Goal: Task Accomplishment & Management: Use online tool/utility

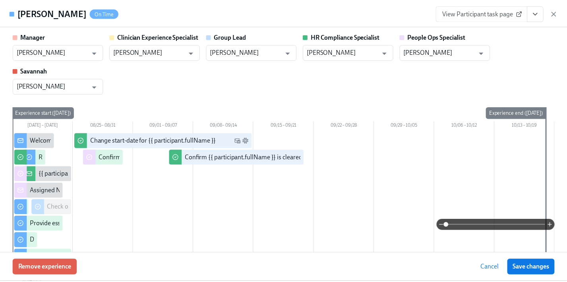
scroll to position [120, 0]
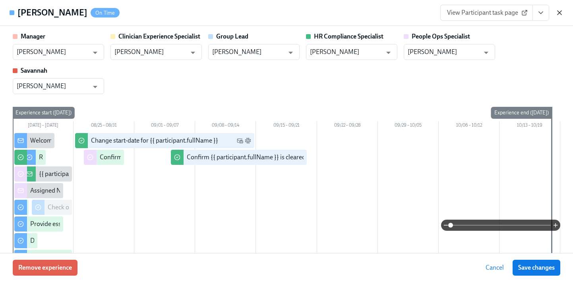
click at [560, 13] on icon "button" at bounding box center [560, 13] width 4 height 4
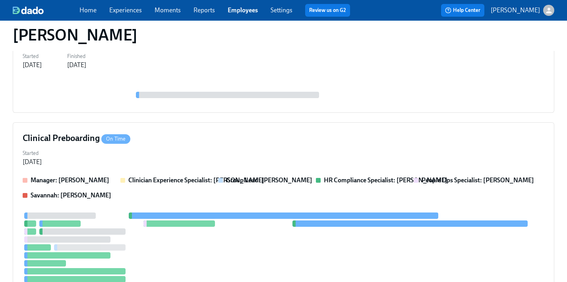
click at [241, 10] on link "Employees" at bounding box center [243, 10] width 30 height 8
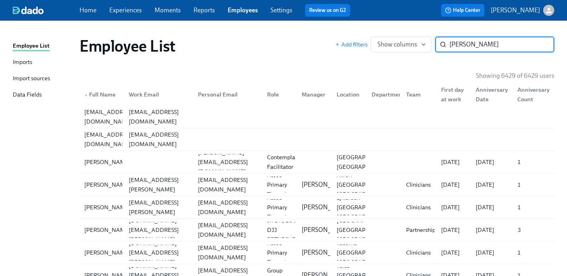
type input "karen"
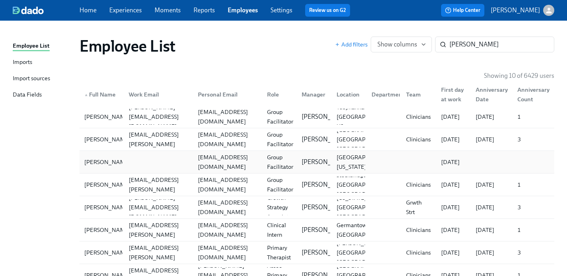
click at [261, 161] on div "karengonzalezvidela@gmail.com" at bounding box center [228, 162] width 66 height 19
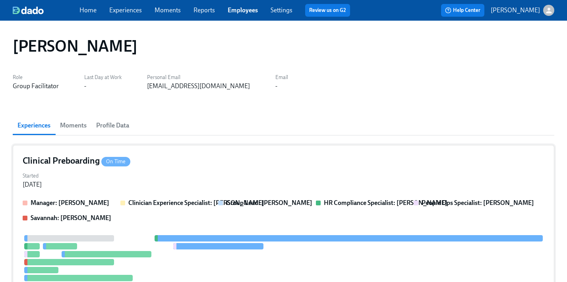
click at [224, 167] on div "Clinical Preboarding On Time" at bounding box center [284, 161] width 522 height 12
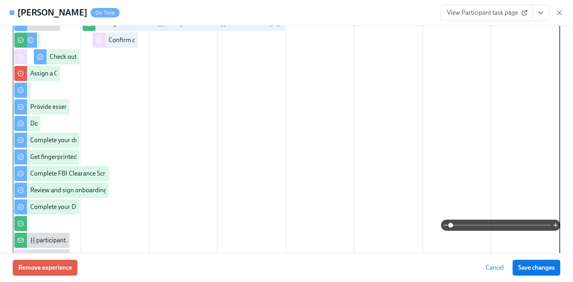
scroll to position [192, 0]
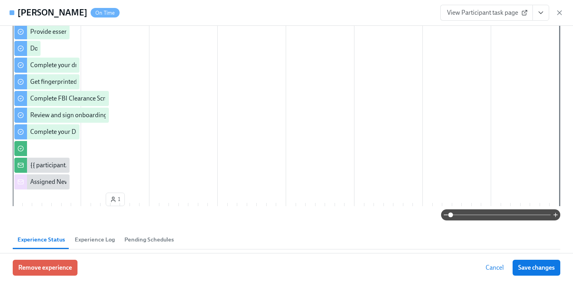
click at [542, 14] on icon "View task page" at bounding box center [541, 13] width 8 height 8
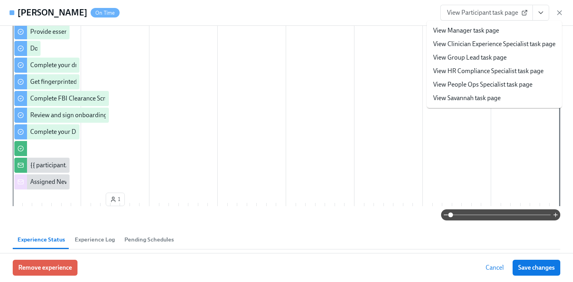
click at [476, 85] on link "View People Ops Specialist task page" at bounding box center [482, 84] width 99 height 9
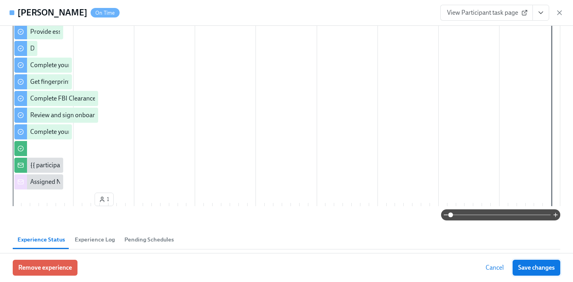
click at [527, 264] on span "Save changes" at bounding box center [537, 268] width 37 height 8
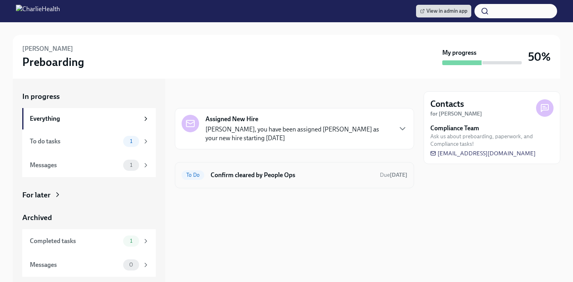
click at [283, 171] on h6 "Confirm cleared by People Ops" at bounding box center [292, 175] width 163 height 9
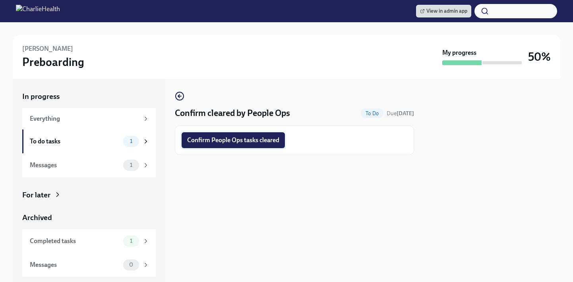
click at [271, 144] on span "Confirm People Ops tasks cleared" at bounding box center [233, 140] width 92 height 8
